Goal: Transaction & Acquisition: Purchase product/service

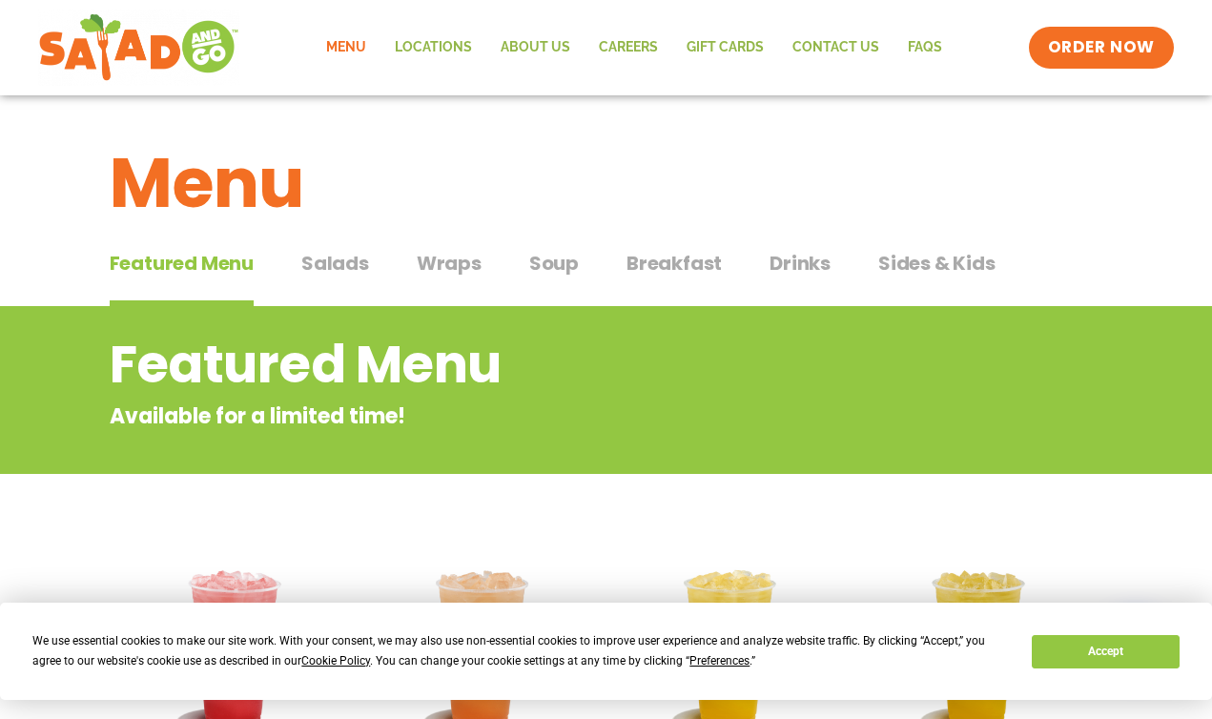
click at [666, 271] on span "Breakfast" at bounding box center [674, 263] width 95 height 29
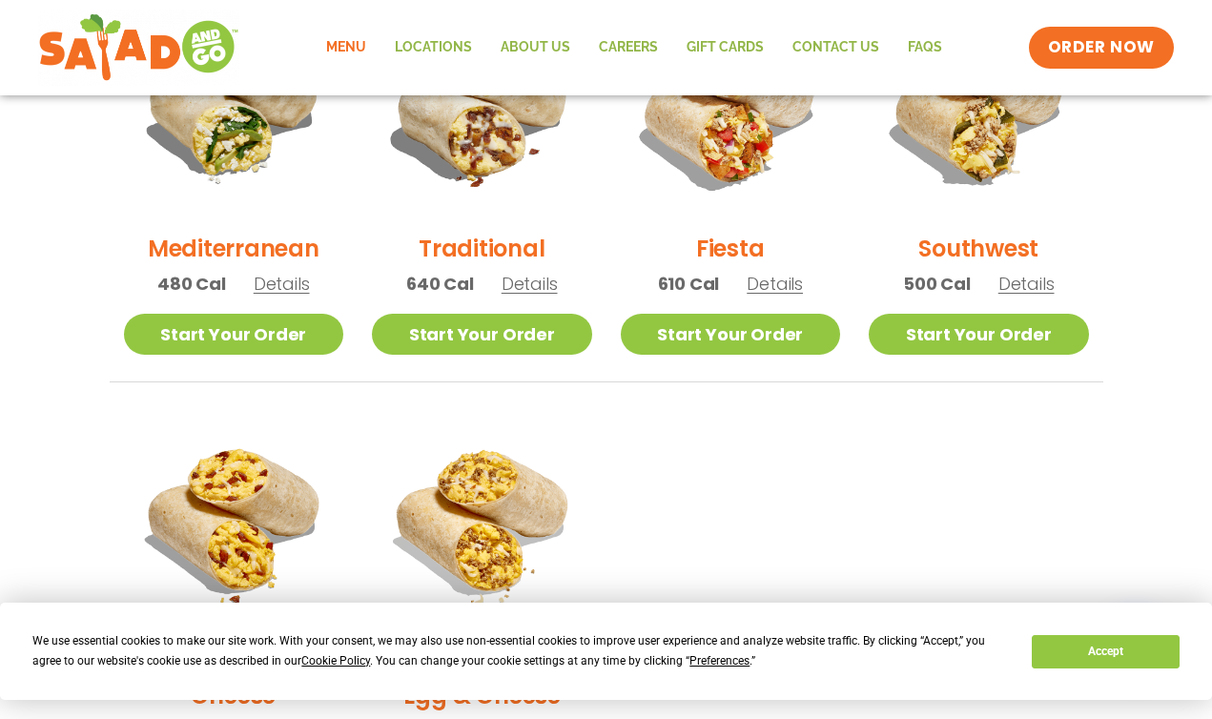
scroll to position [607, 0]
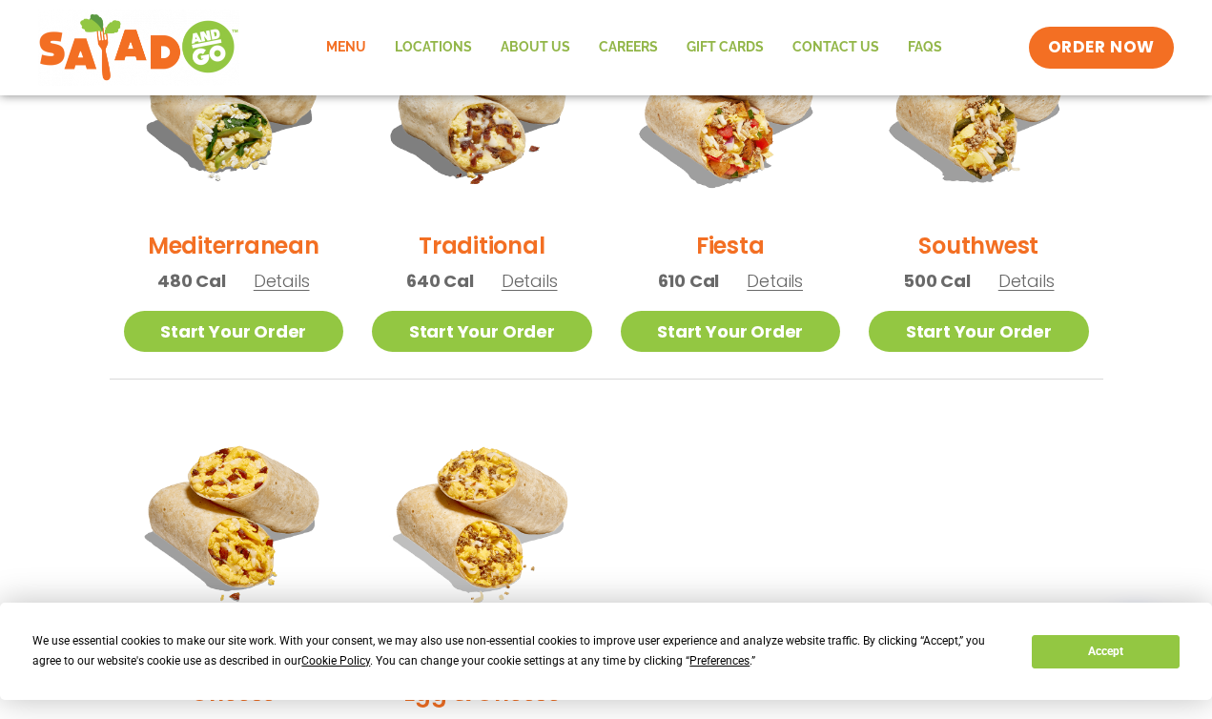
click at [485, 236] on h2 "Traditional" at bounding box center [482, 245] width 126 height 33
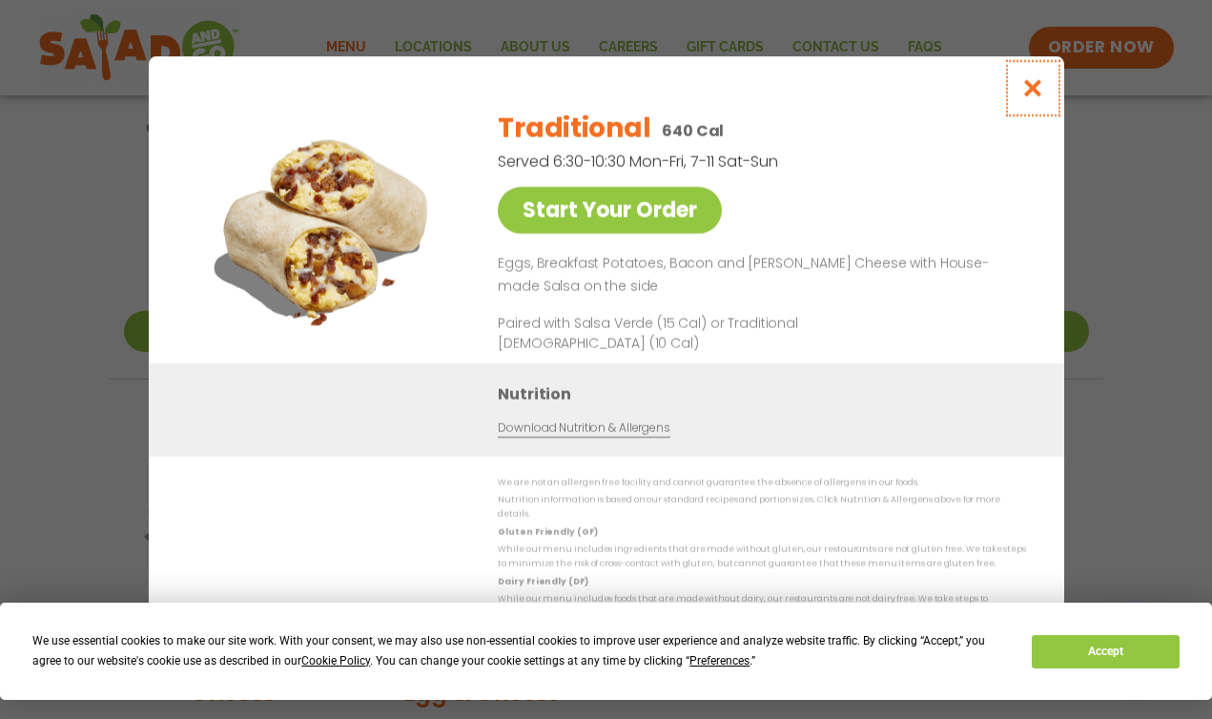
click at [1030, 93] on icon "Close modal" at bounding box center [1032, 88] width 24 height 20
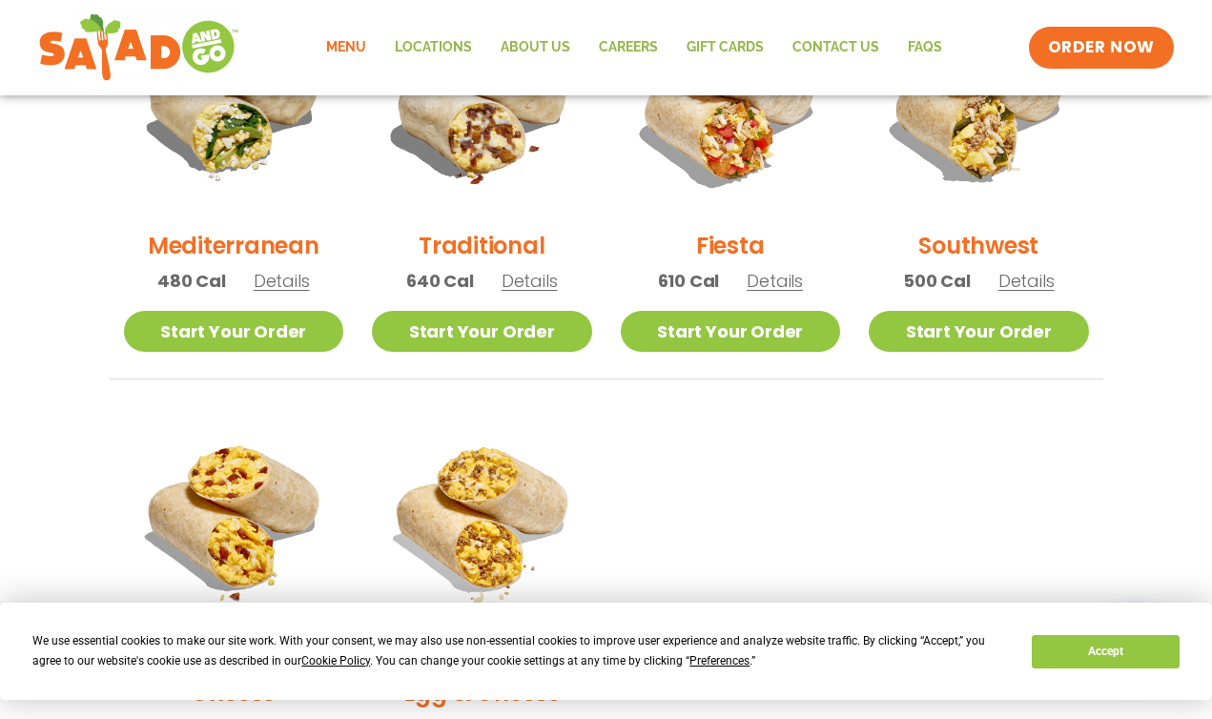
click at [727, 251] on h2 "Fiesta" at bounding box center [730, 245] width 69 height 33
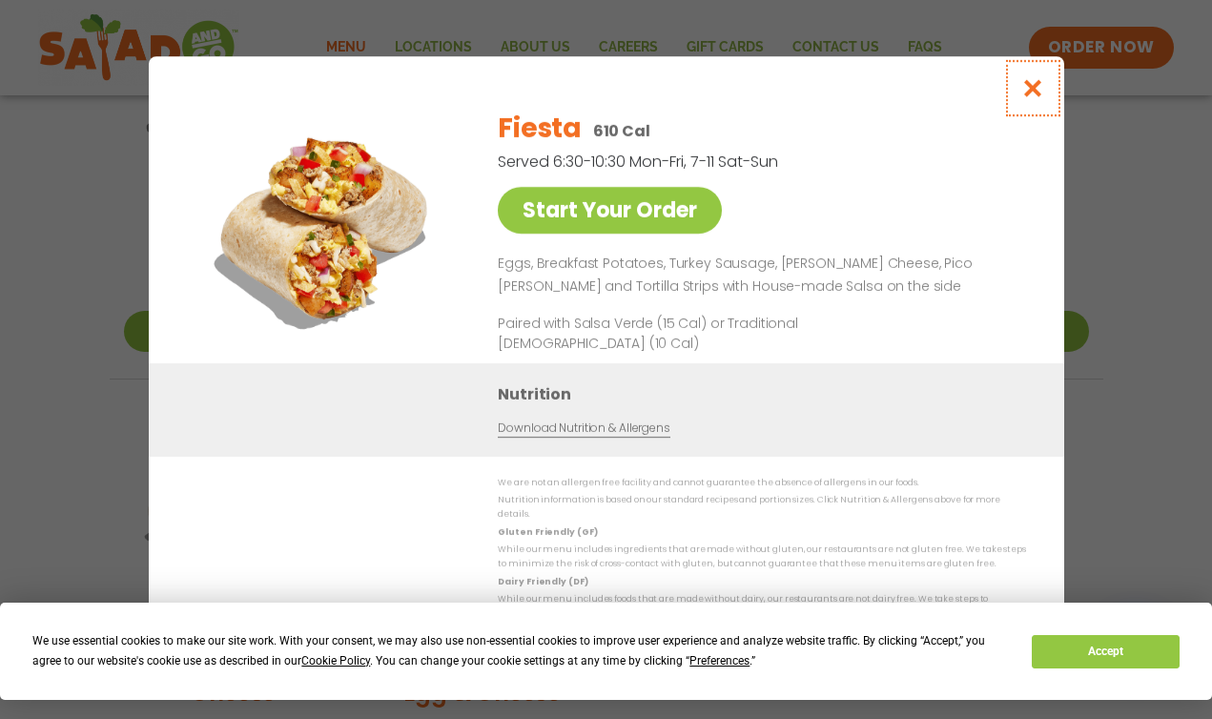
click at [1037, 92] on icon "Close modal" at bounding box center [1032, 88] width 24 height 20
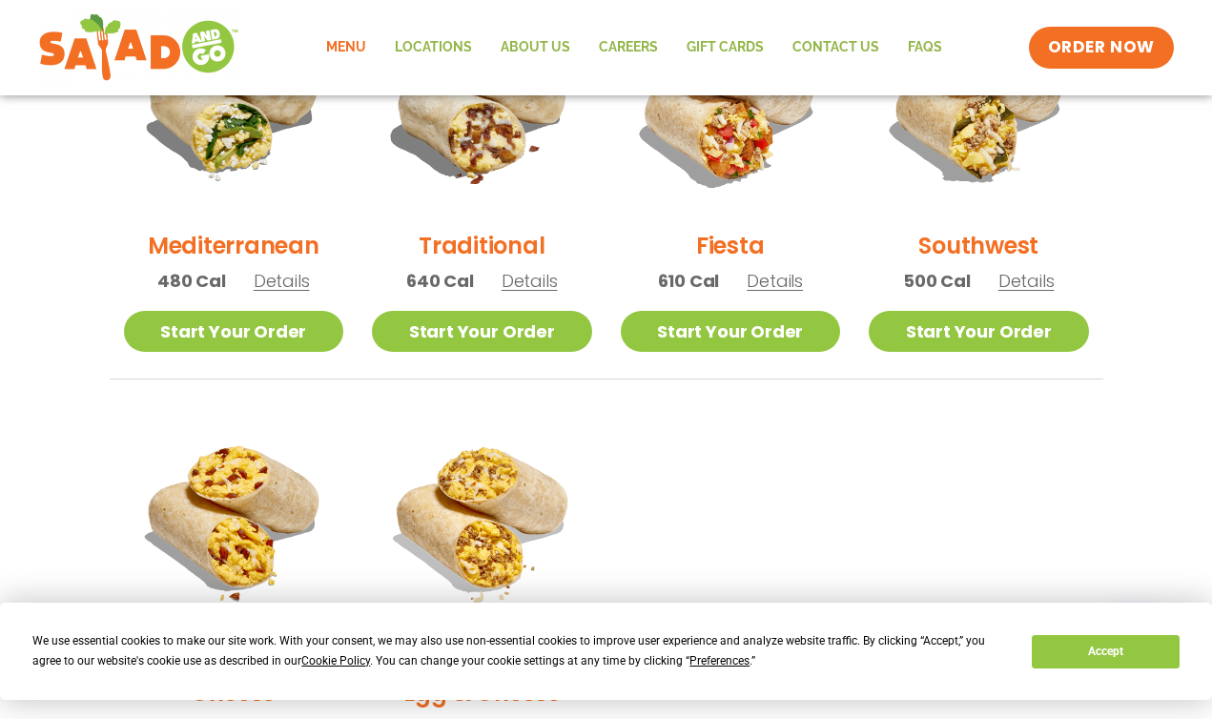
click at [514, 252] on h2 "Traditional" at bounding box center [482, 245] width 126 height 33
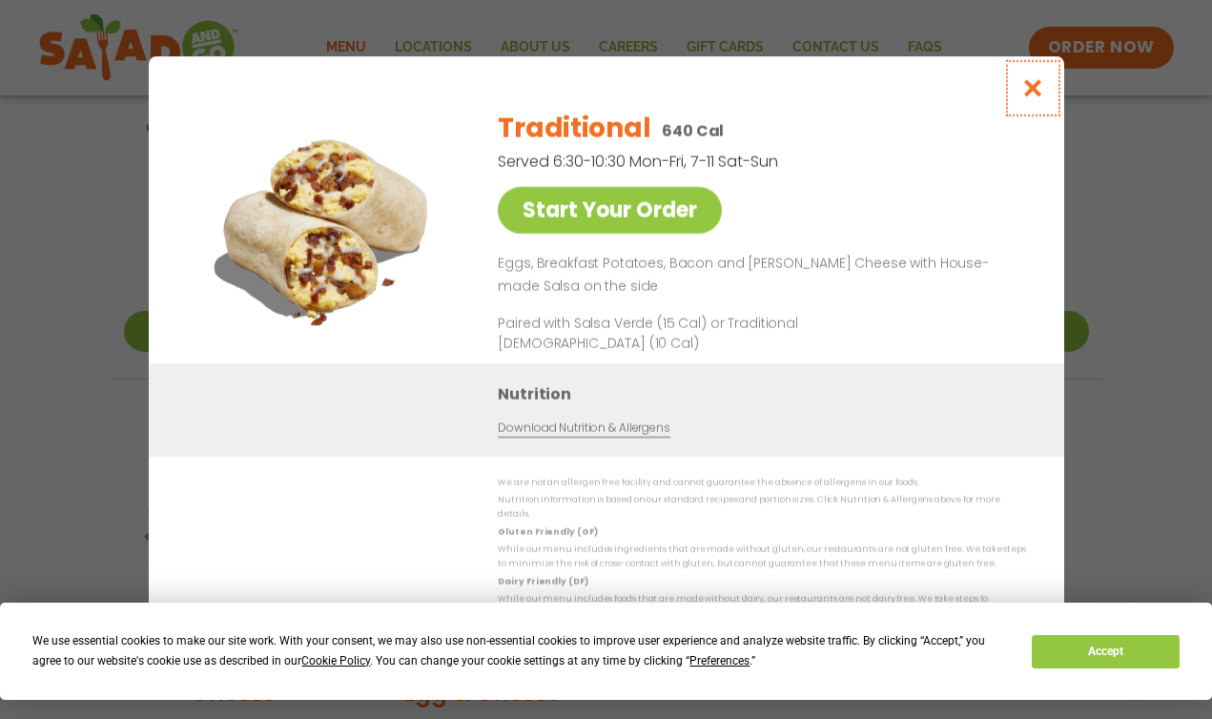
click at [1033, 98] on icon "Close modal" at bounding box center [1032, 88] width 24 height 20
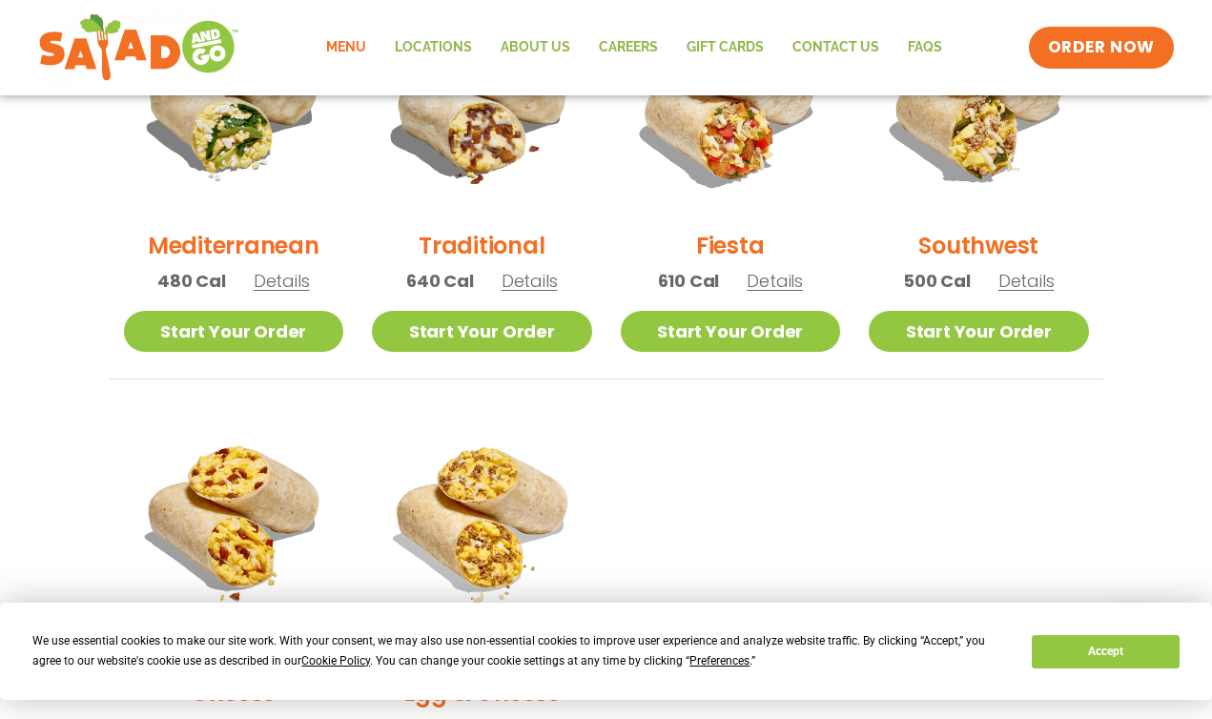
click at [955, 246] on h2 "Southwest" at bounding box center [978, 245] width 120 height 33
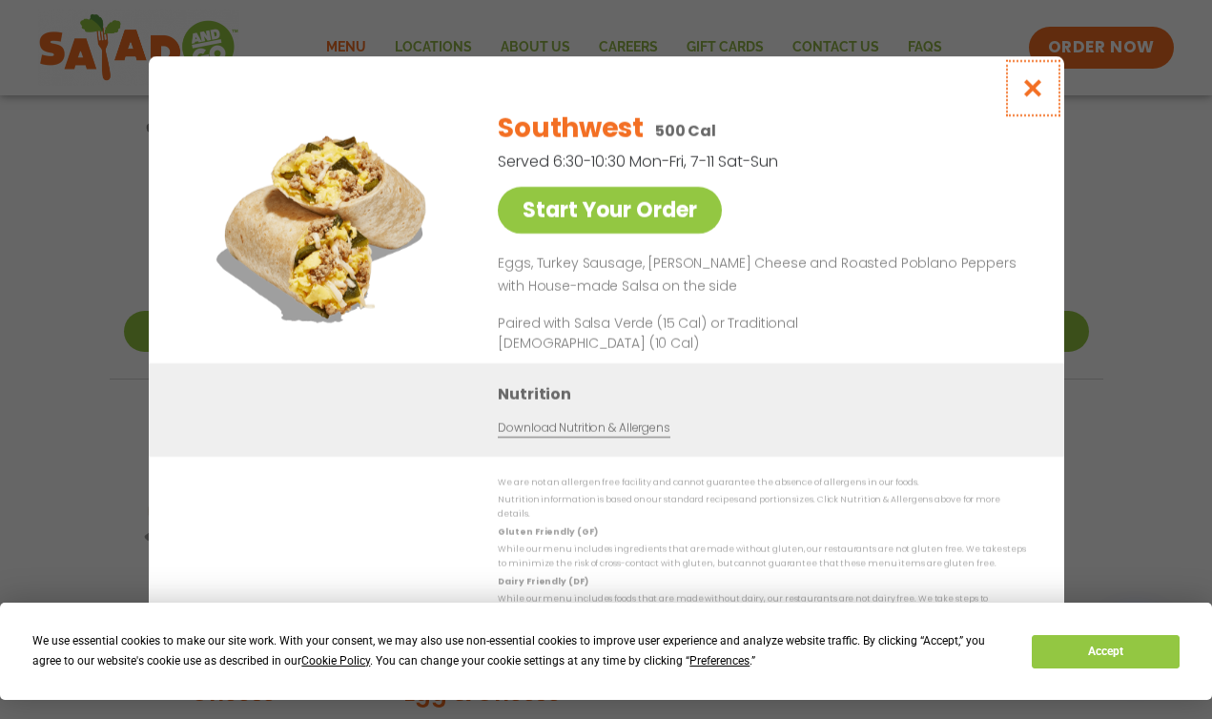
click at [1022, 93] on icon "Close modal" at bounding box center [1032, 88] width 24 height 20
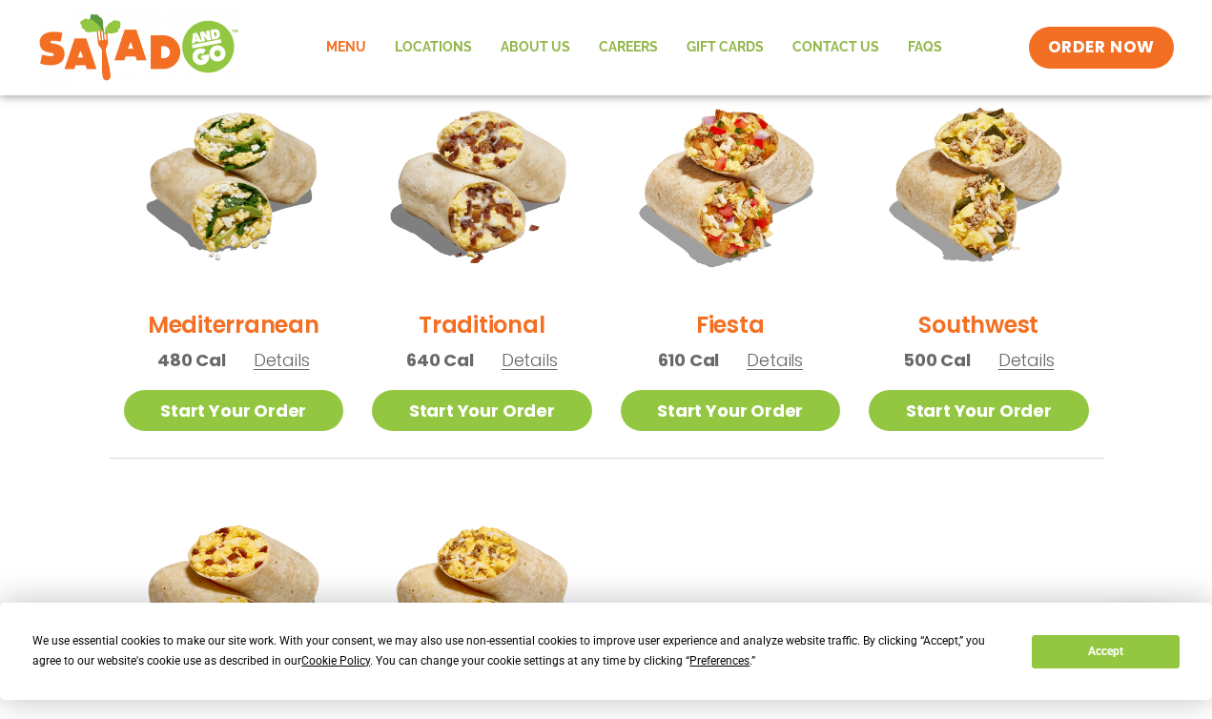
scroll to position [515, 0]
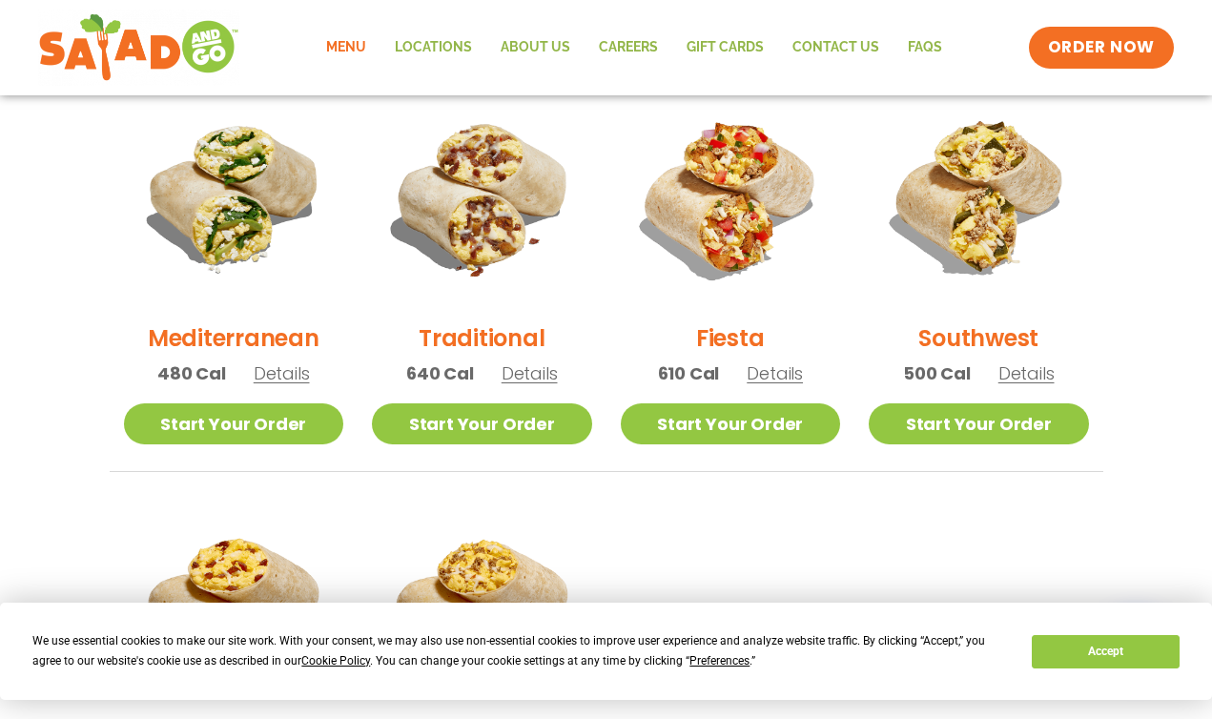
click at [505, 339] on h2 "Traditional" at bounding box center [482, 337] width 126 height 33
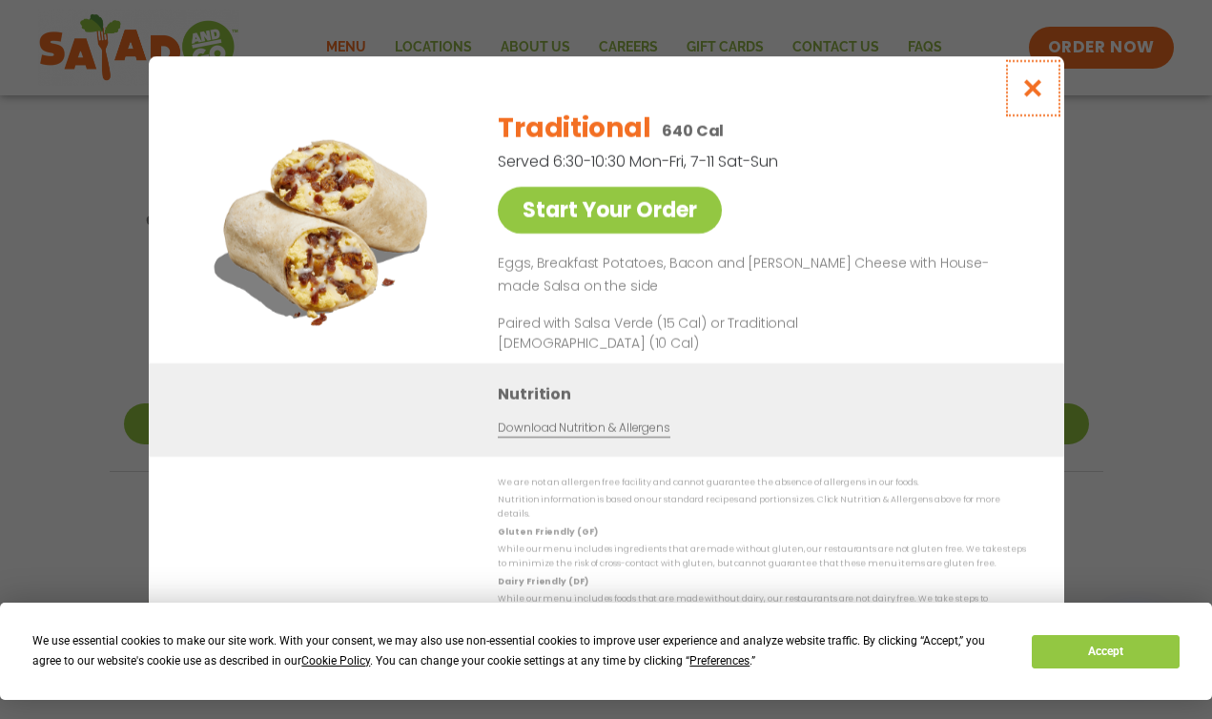
click at [1024, 98] on icon "Close modal" at bounding box center [1032, 88] width 24 height 20
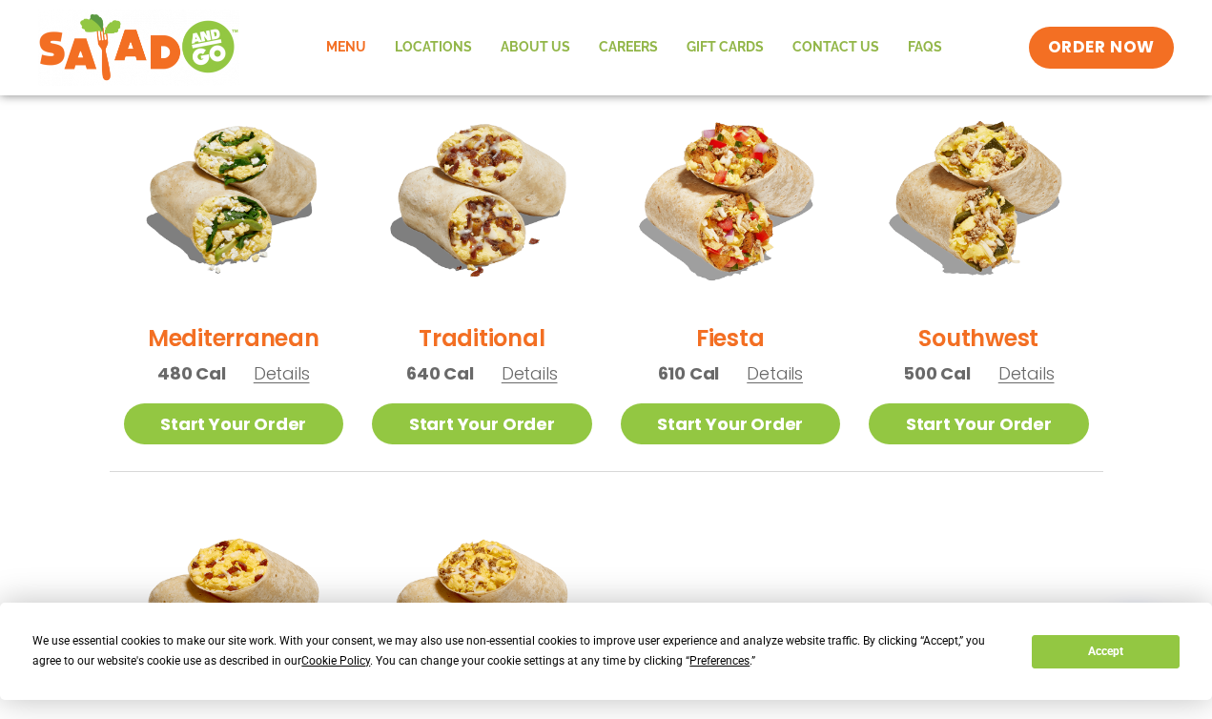
click at [298, 338] on h2 "Mediterranean" at bounding box center [234, 337] width 172 height 33
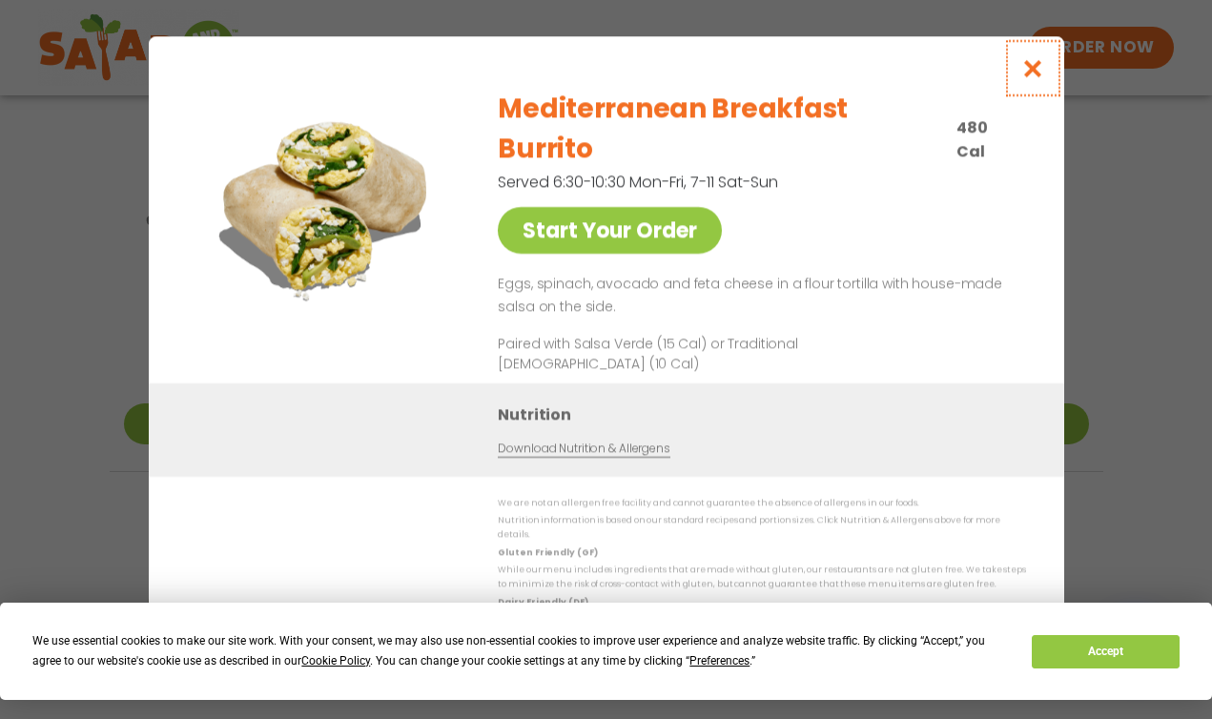
click at [1034, 78] on icon "Close modal" at bounding box center [1032, 68] width 24 height 20
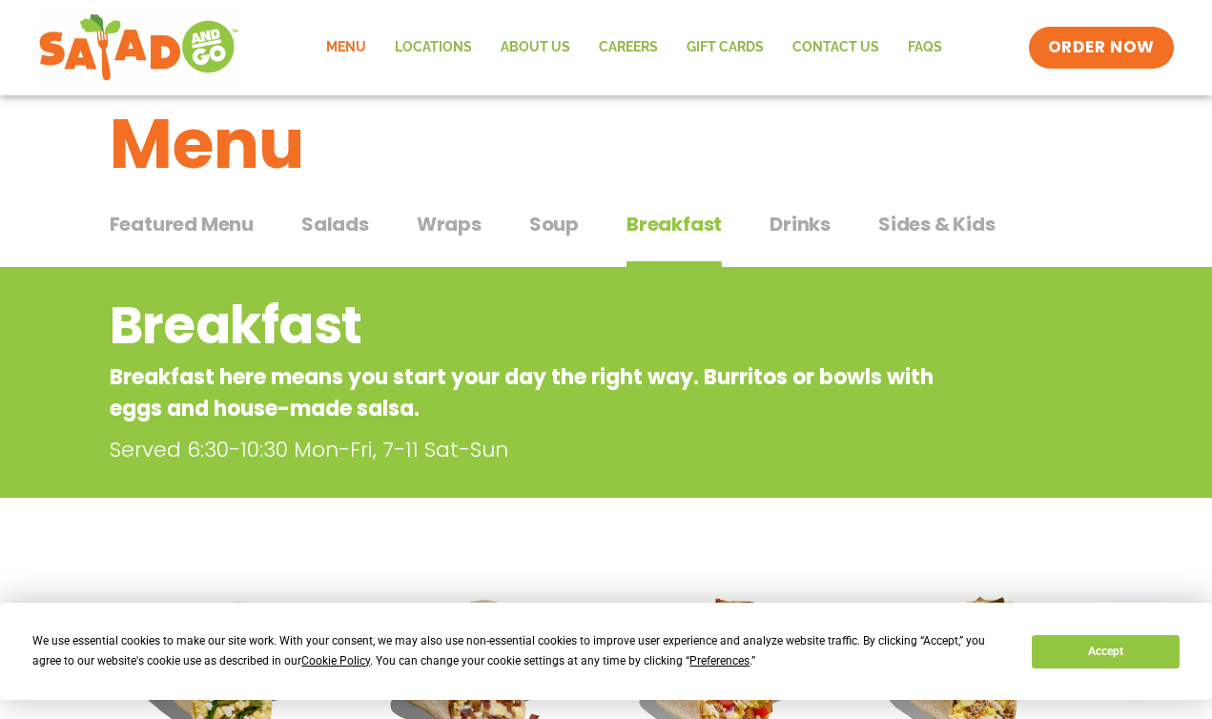
scroll to position [31, 0]
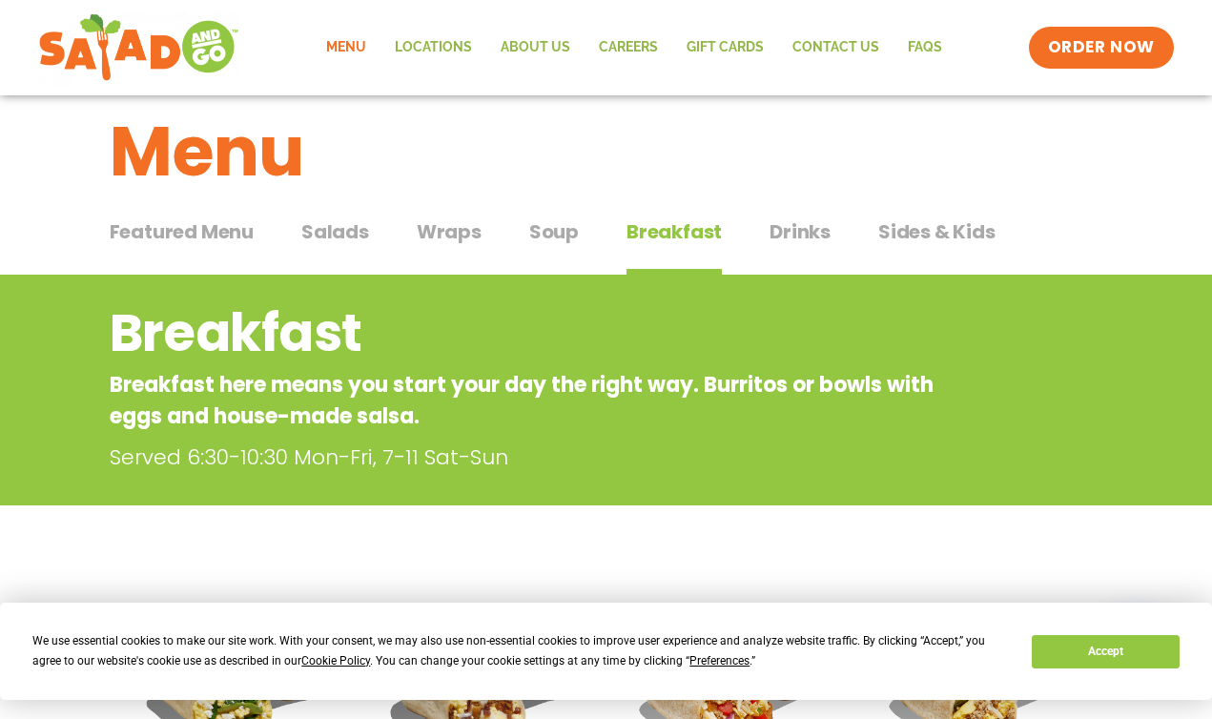
click at [807, 235] on span "Drinks" at bounding box center [800, 231] width 61 height 29
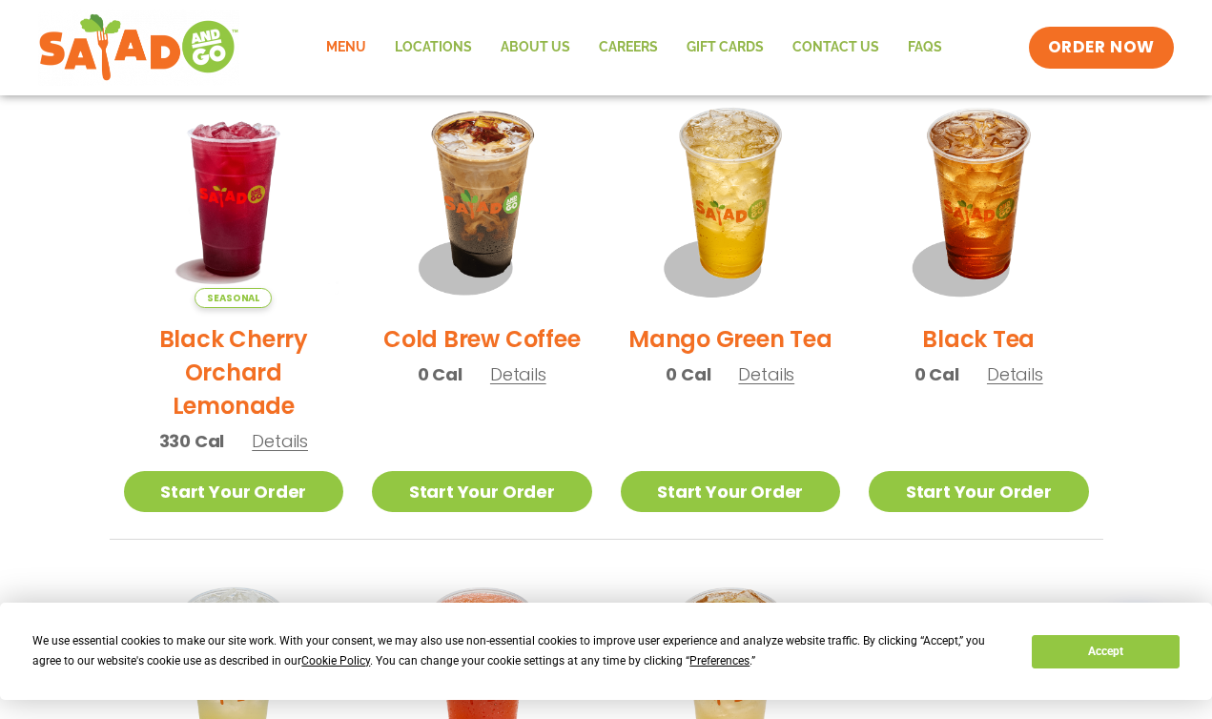
scroll to position [1039, 0]
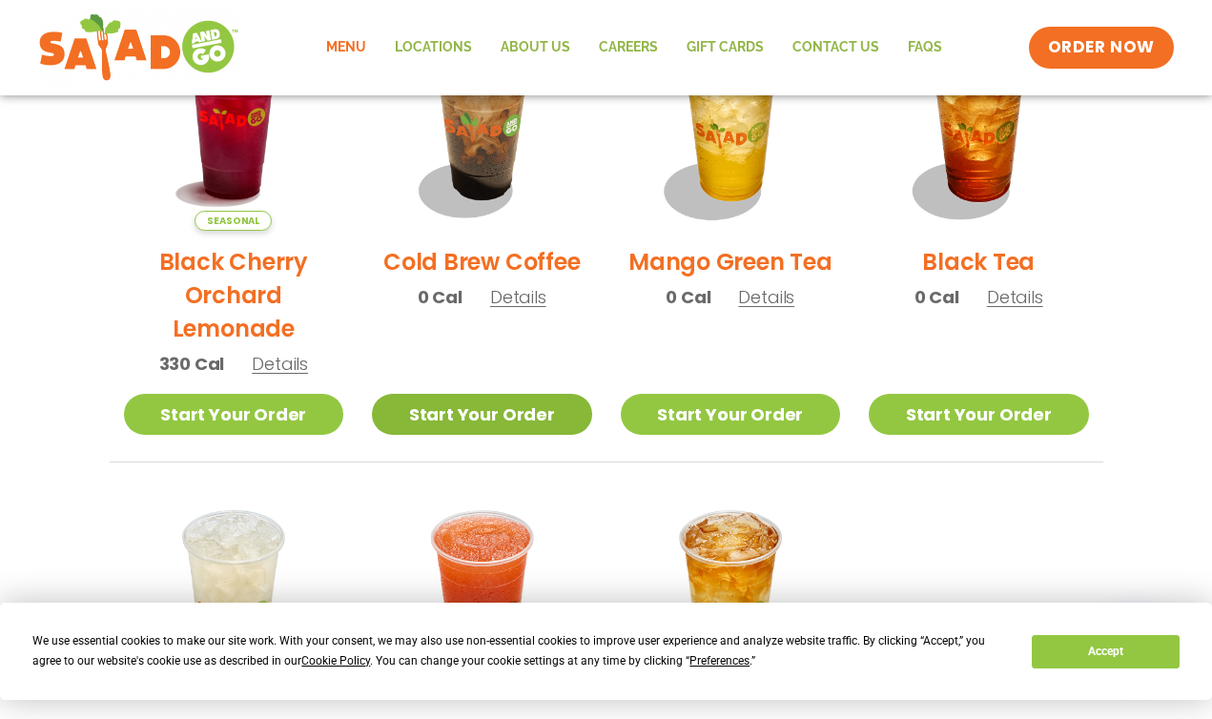
click at [447, 412] on link "Start Your Order" at bounding box center [482, 414] width 220 height 41
